Goal: Complete application form: Complete application form

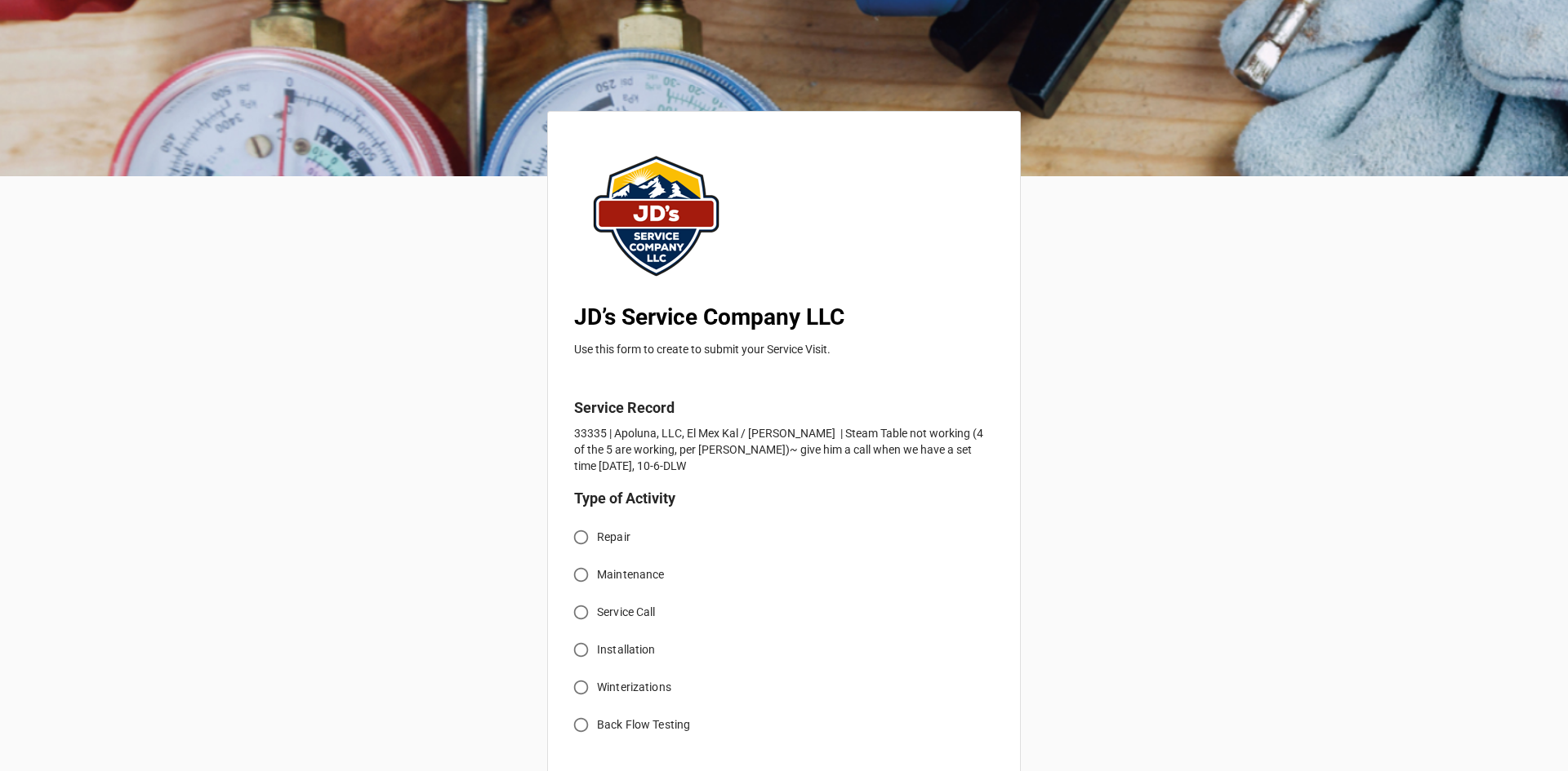
click at [579, 613] on input "Service Call" at bounding box center [580, 612] width 32 height 32
radio input "true"
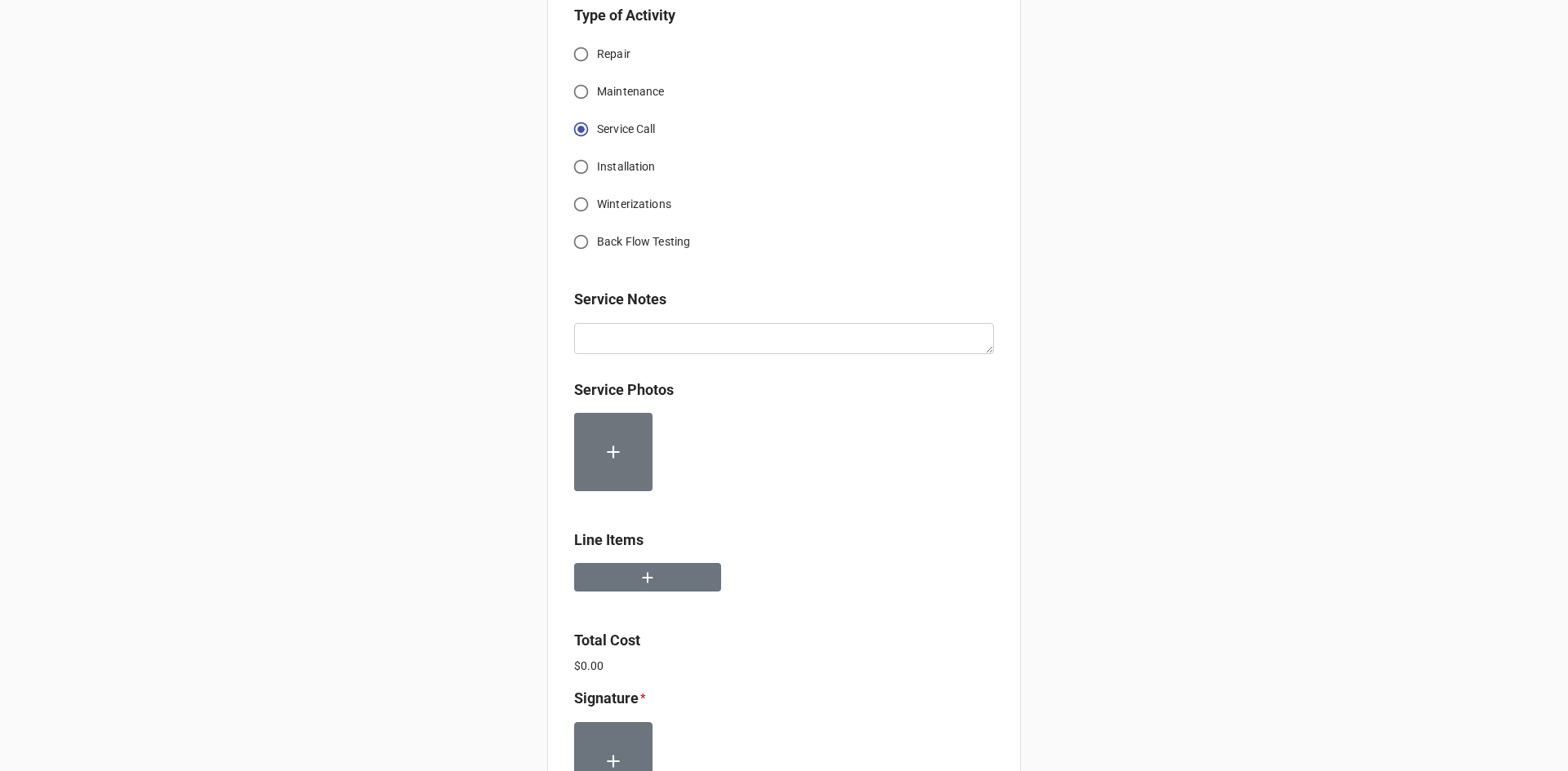
scroll to position [489, 0]
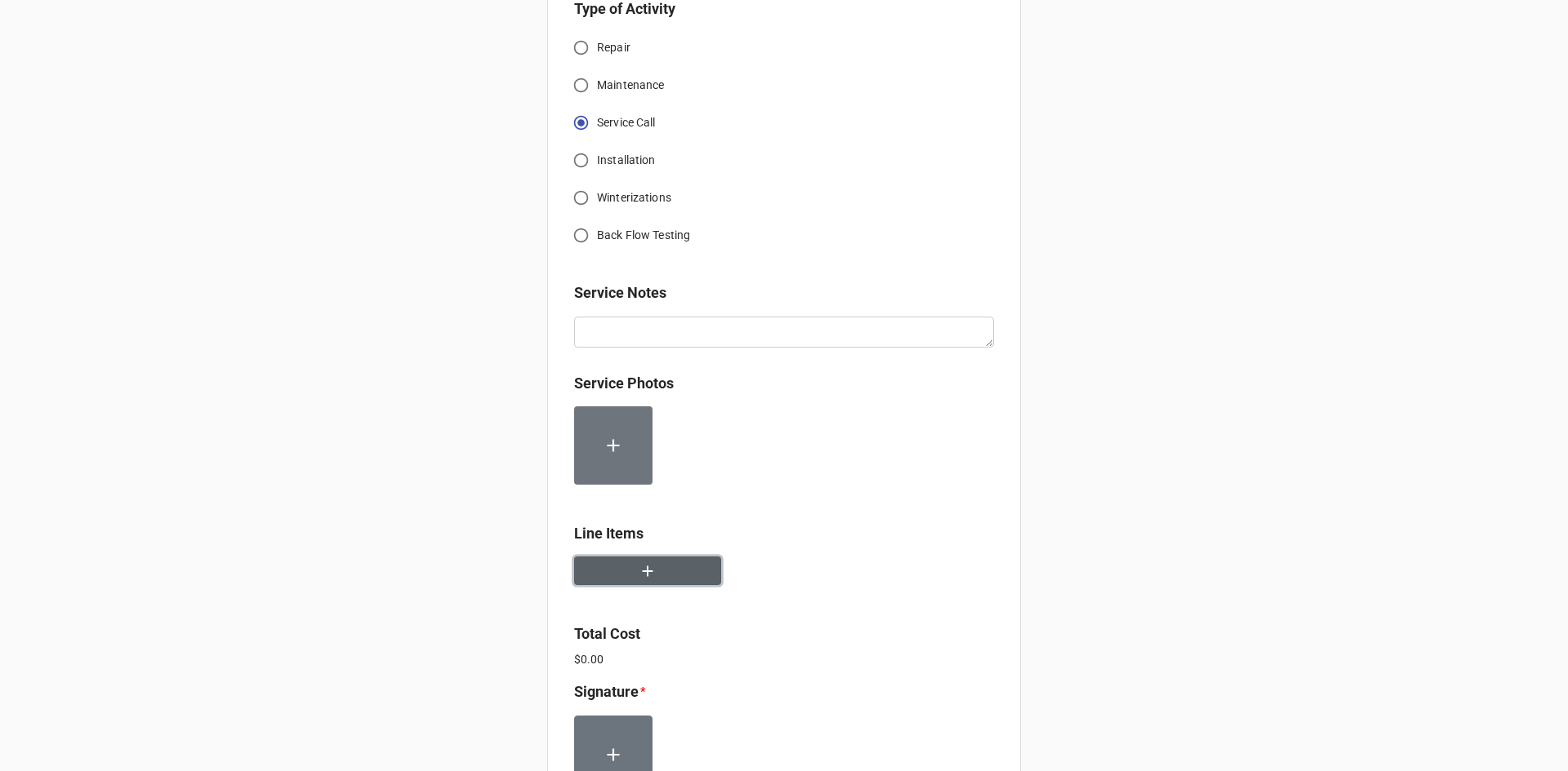
click at [668, 573] on button "button" at bounding box center [648, 570] width 147 height 29
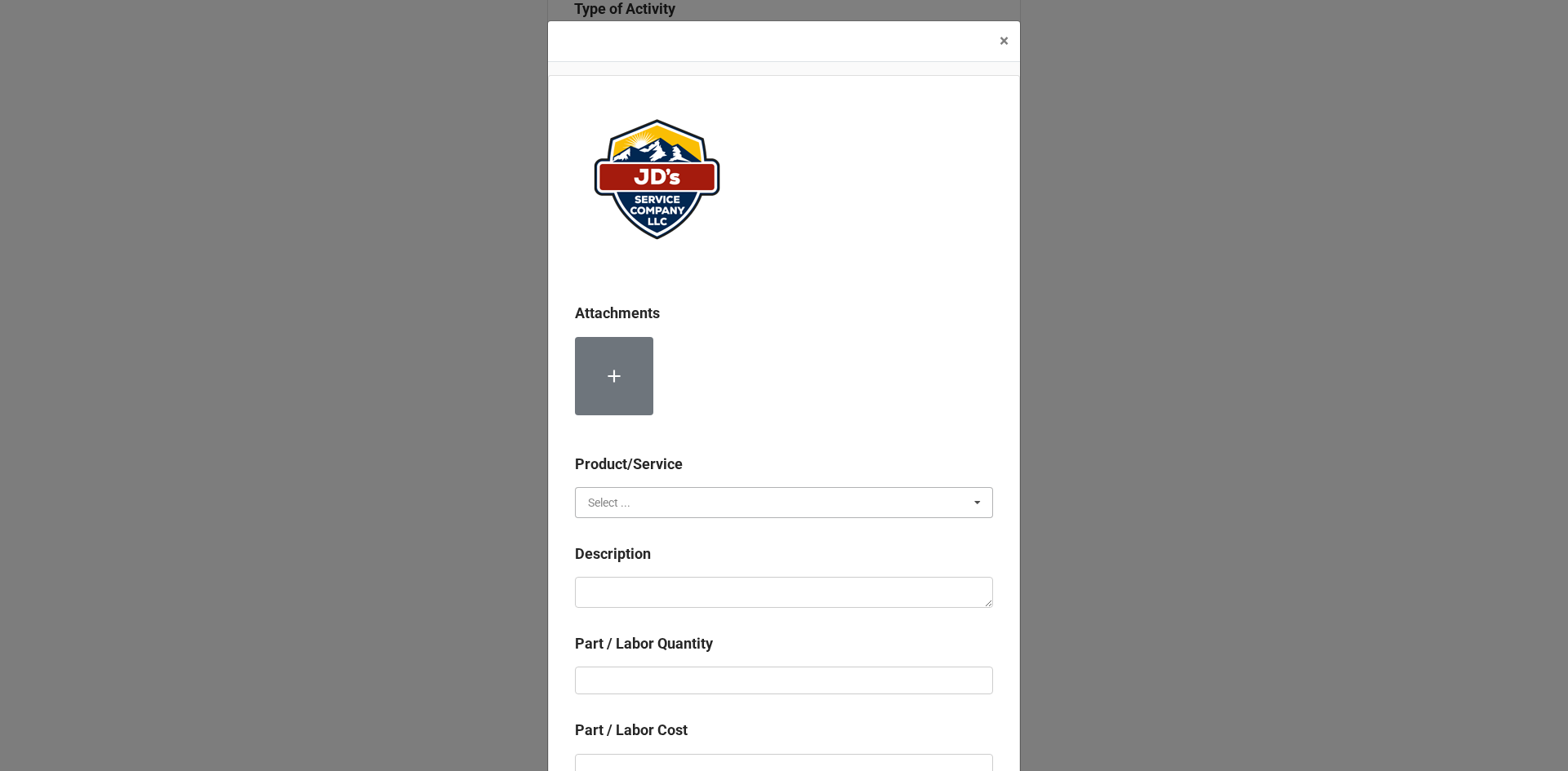
click at [643, 503] on input "text" at bounding box center [784, 503] width 416 height 29
click at [611, 532] on span "Services" at bounding box center [610, 532] width 42 height 13
click at [628, 578] on textarea at bounding box center [784, 592] width 418 height 31
paste textarea "8:00am-9:00am; Troubleshoot center bay of steam table. Identified potential loc…"
type textarea "x"
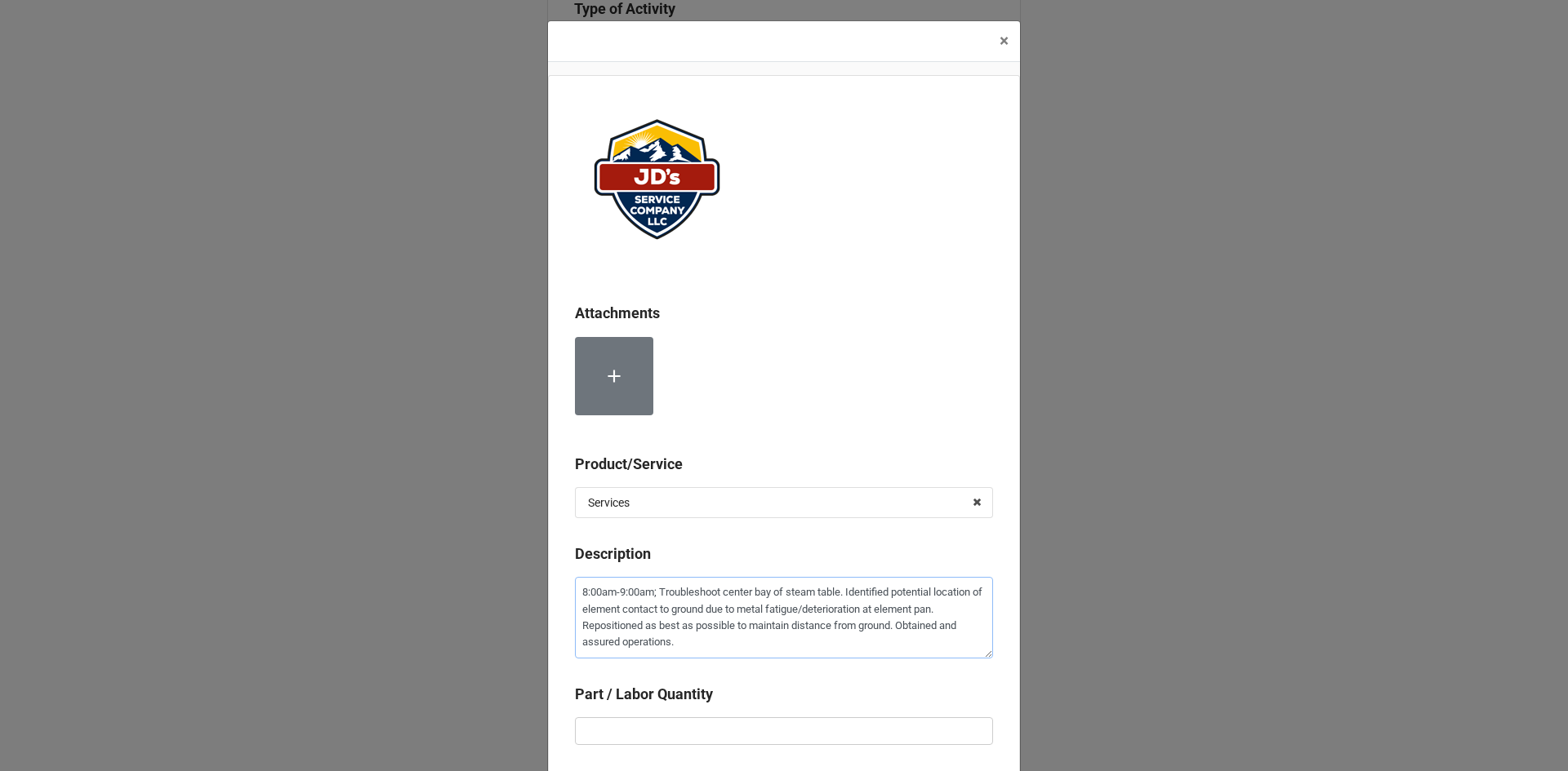
type textarea "8:00am-9:00am; Troubleshoot center bay of steam table. Identified potential loc…"
click at [719, 737] on input "text" at bounding box center [784, 731] width 418 height 28
type textarea "x"
type input "1"
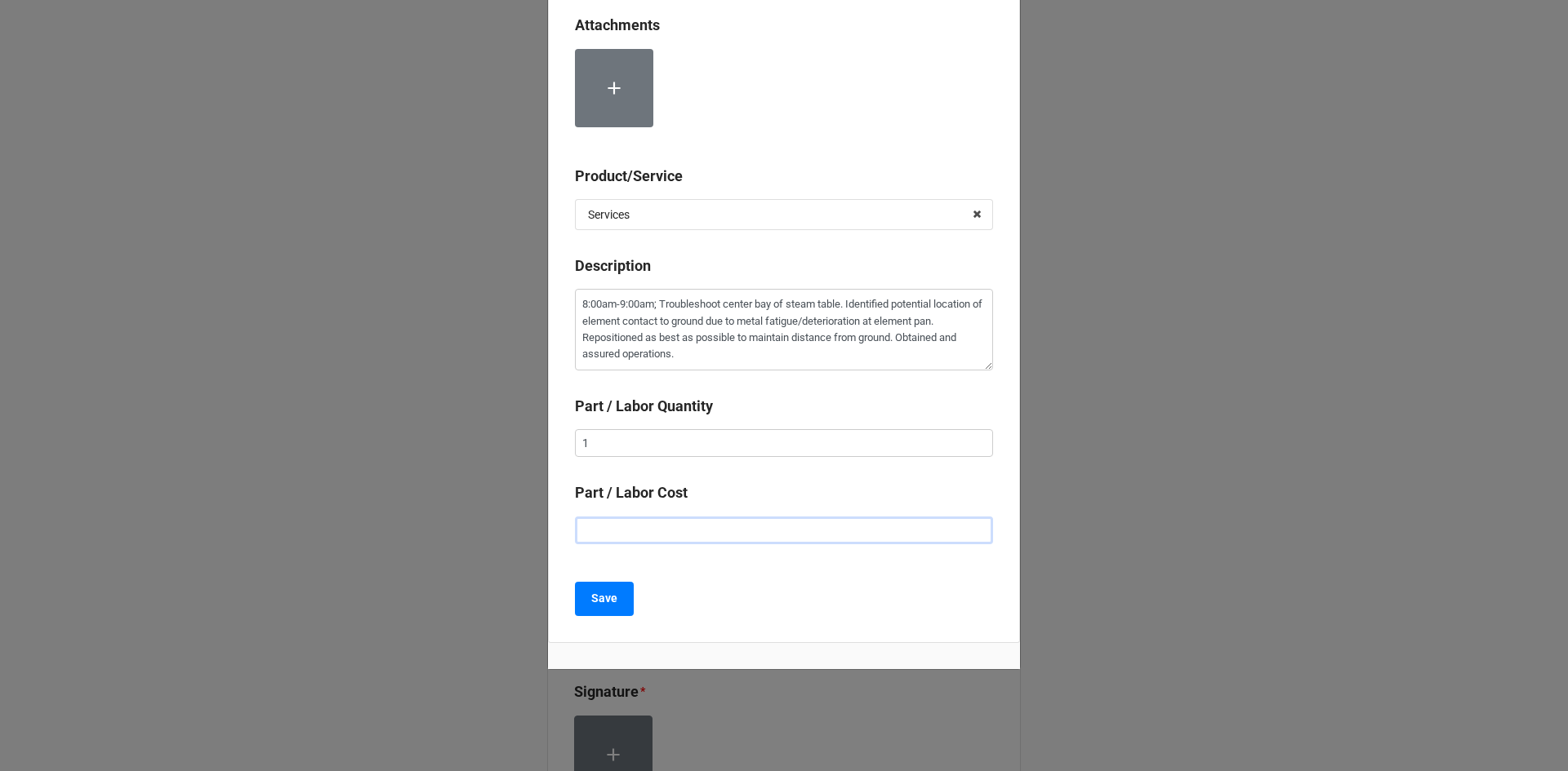
type textarea "x"
type input "$2.00"
type textarea "x"
type input "$22.00"
type textarea "x"
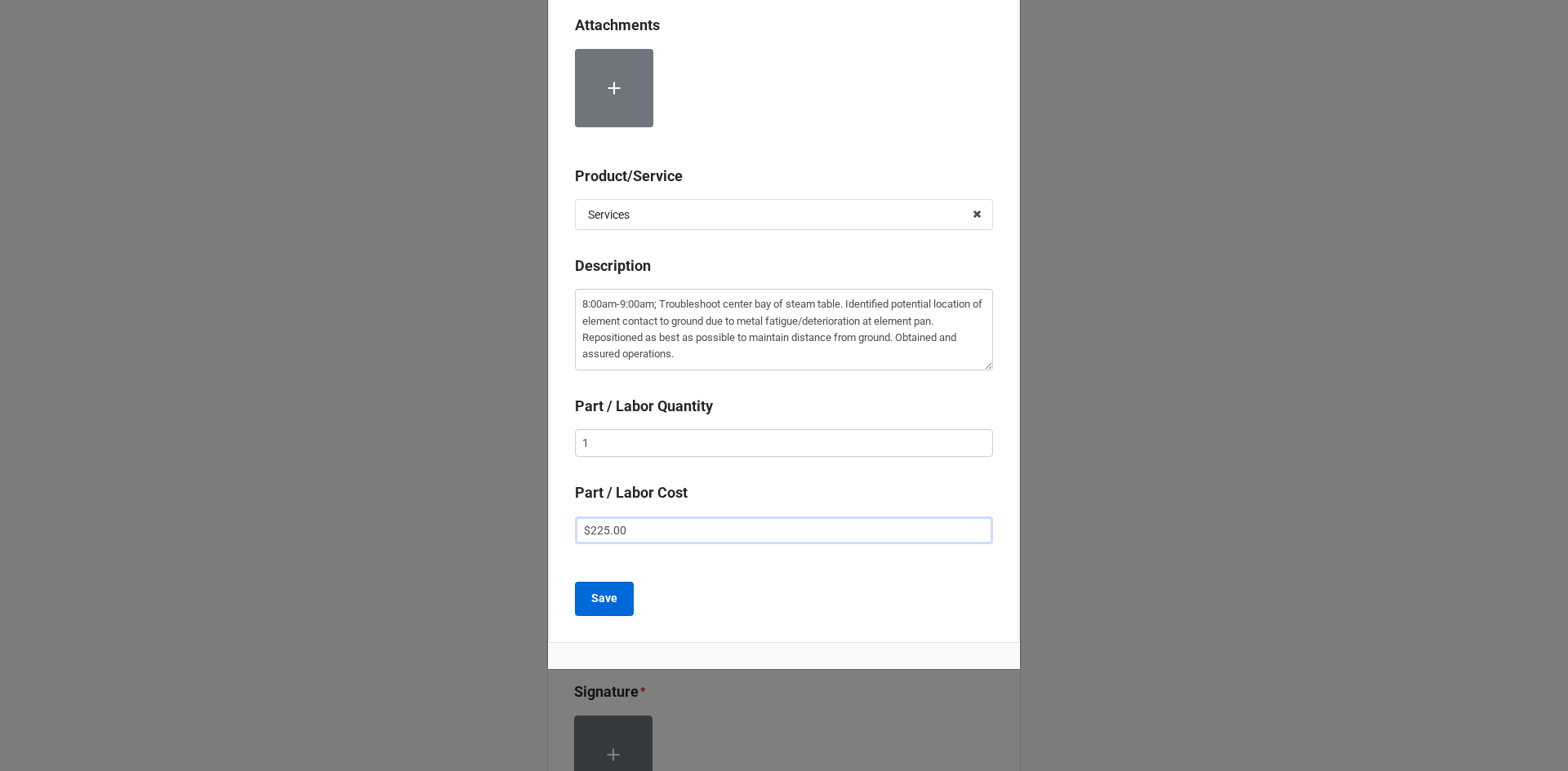
type input "$225.00"
click at [606, 598] on b "Save" at bounding box center [605, 599] width 26 height 17
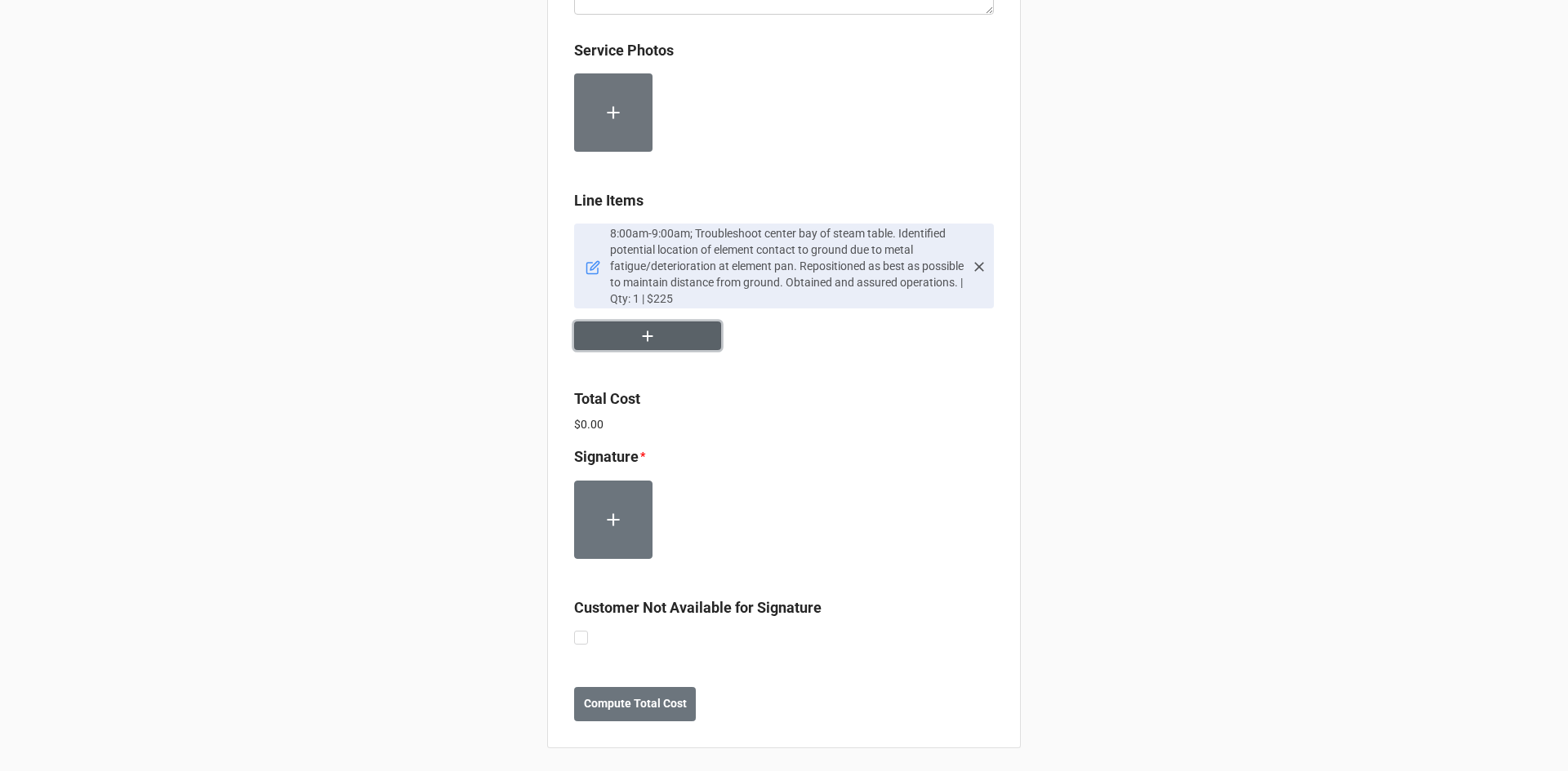
scroll to position [826, 0]
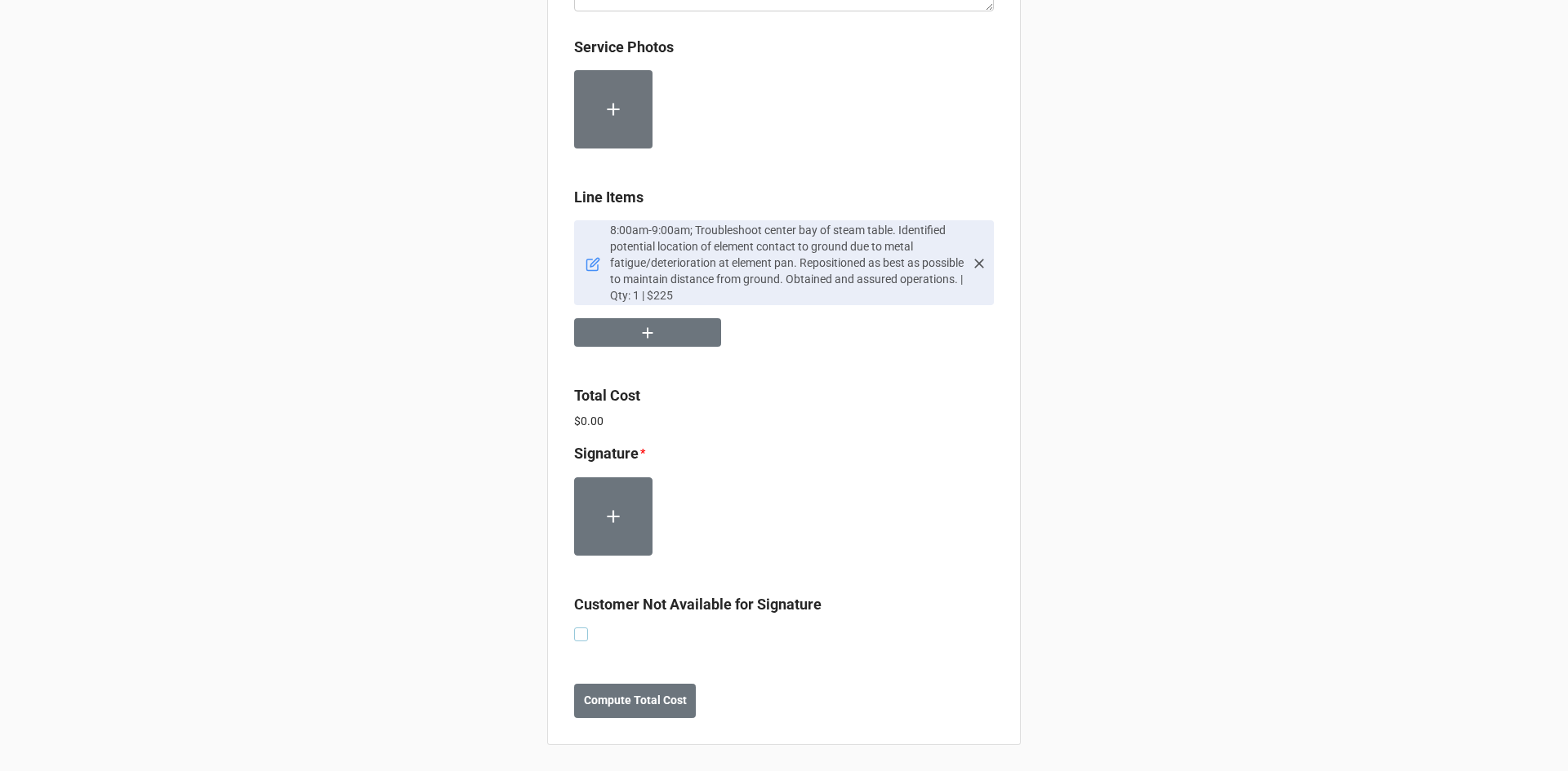
click at [580, 628] on label at bounding box center [581, 628] width 14 height 0
checkbox input "true"
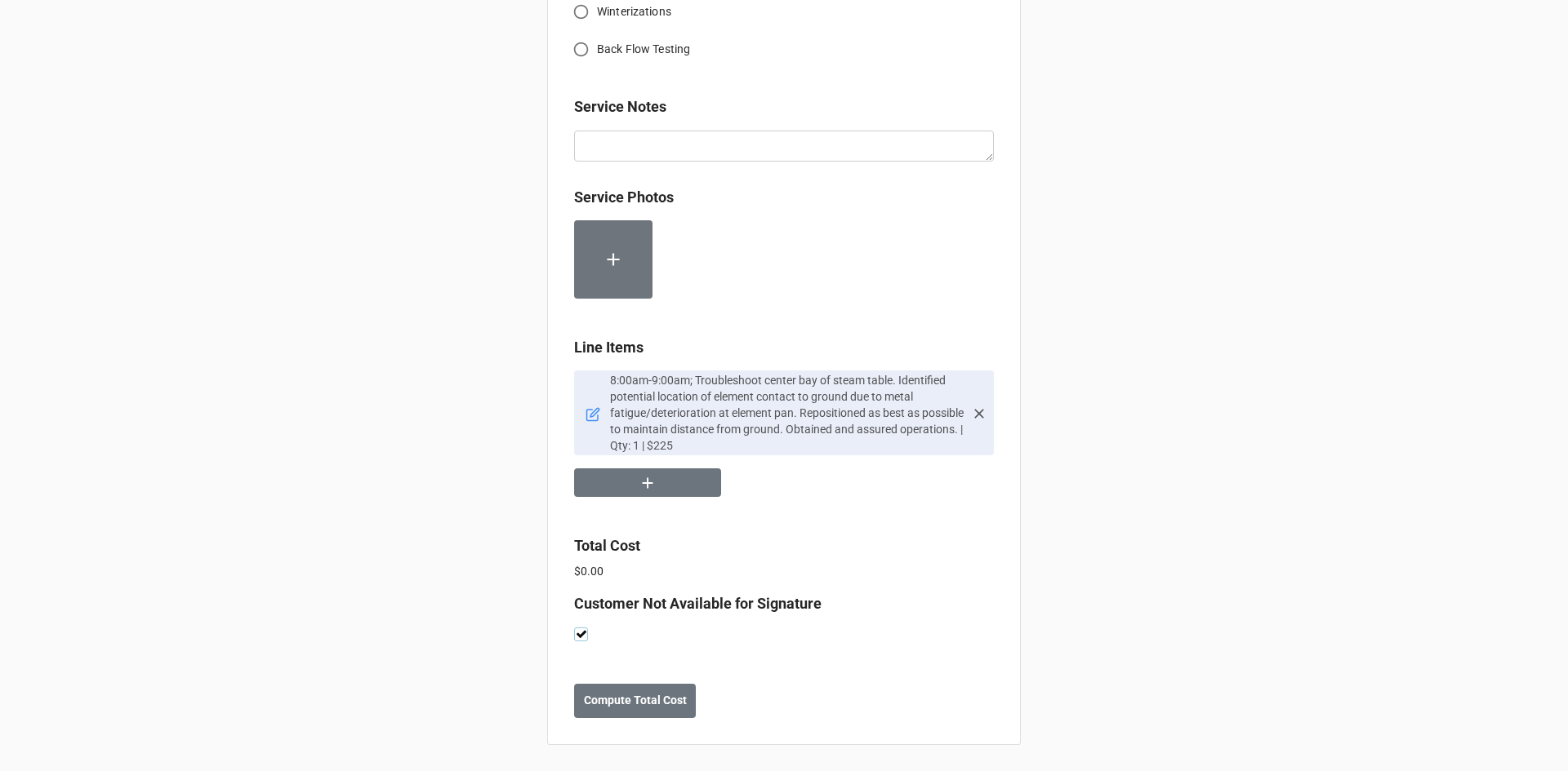
scroll to position [677, 0]
click at [636, 702] on b "Compute Total Cost" at bounding box center [635, 701] width 103 height 17
click at [617, 692] on button "Save" at bounding box center [604, 701] width 59 height 35
